Goal: Check status: Check status

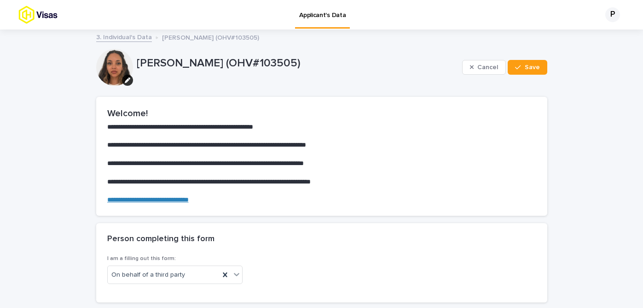
click at [44, 14] on img at bounding box center [54, 15] width 72 height 18
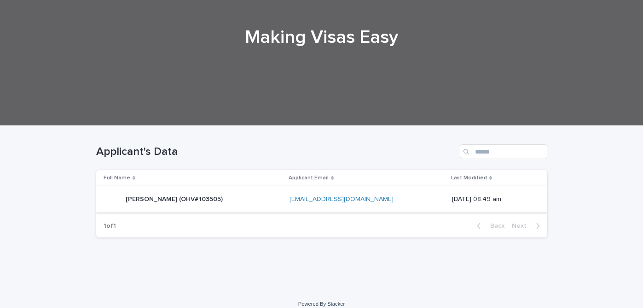
scroll to position [97, 0]
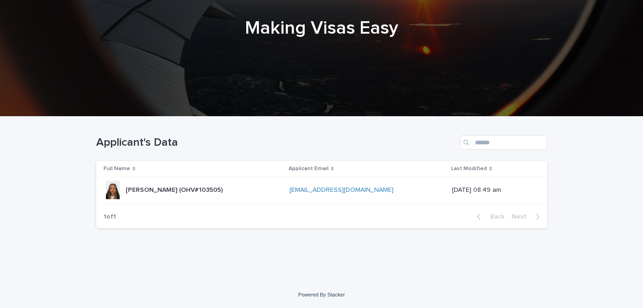
click at [225, 186] on p "[PERSON_NAME] (OHV#103505)" at bounding box center [175, 189] width 99 height 10
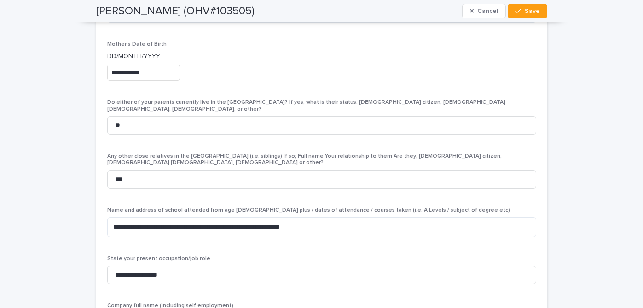
scroll to position [1960, 0]
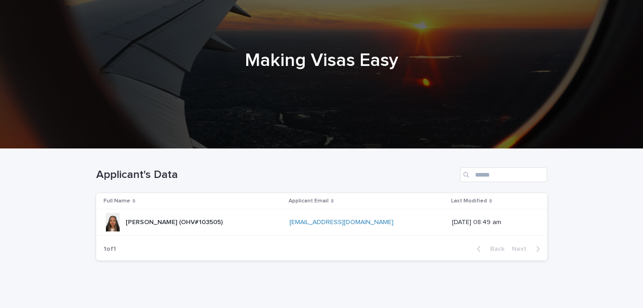
scroll to position [76, 0]
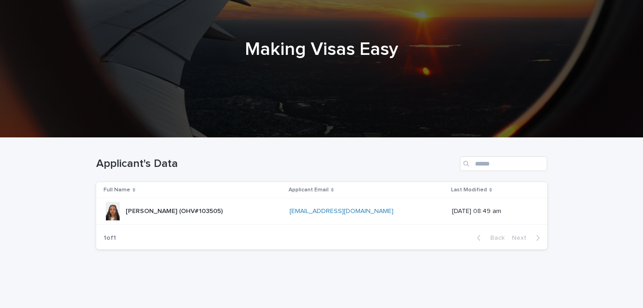
click at [140, 210] on p "[PERSON_NAME] (OHV#103505)" at bounding box center [175, 210] width 99 height 10
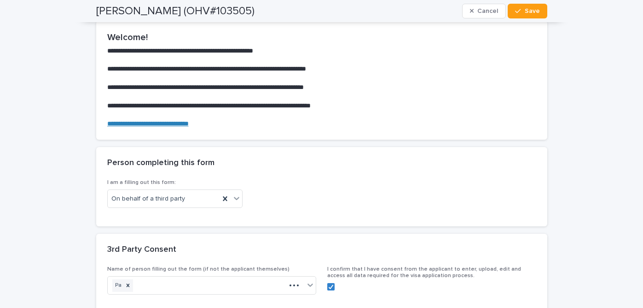
scroll to position [77, 0]
